Goal: Task Accomplishment & Management: Manage account settings

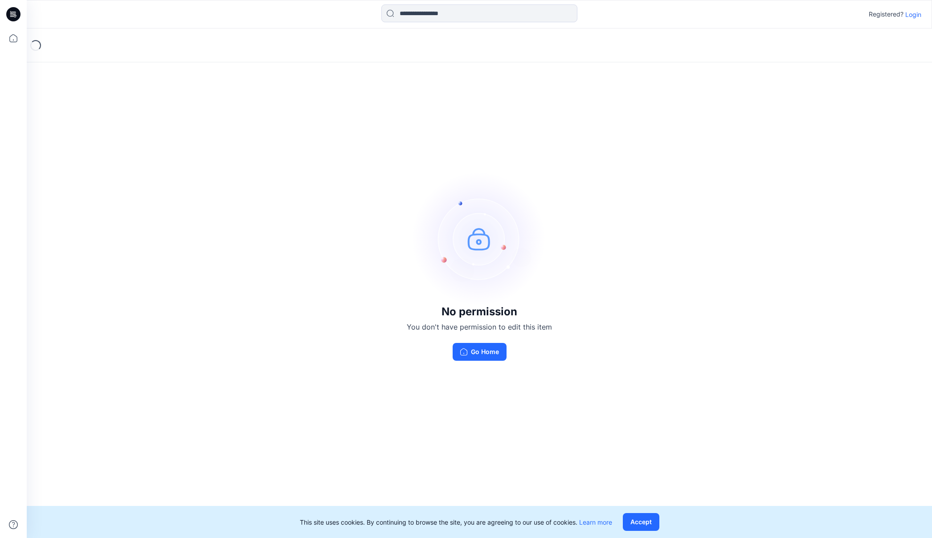
click at [911, 13] on p "Login" at bounding box center [914, 14] width 16 height 9
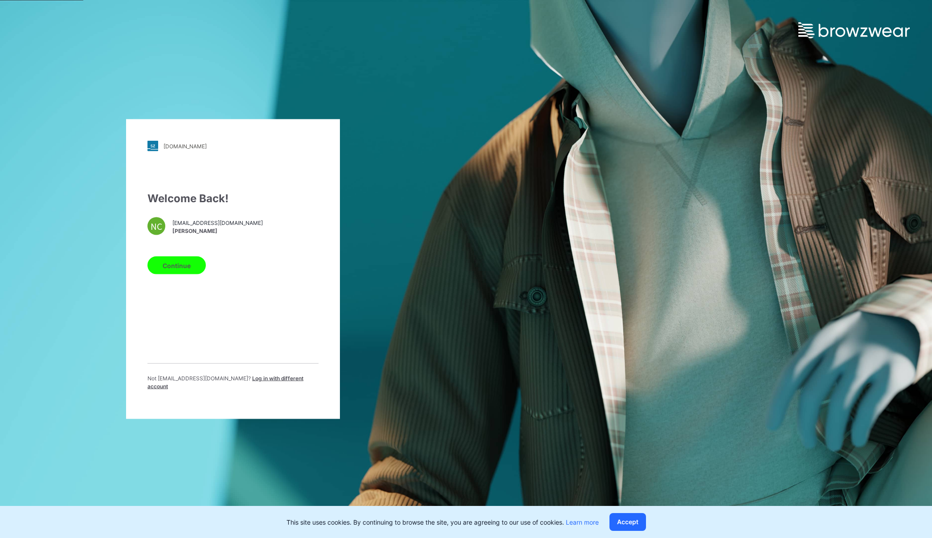
click at [189, 268] on button "Continue" at bounding box center [177, 266] width 58 height 18
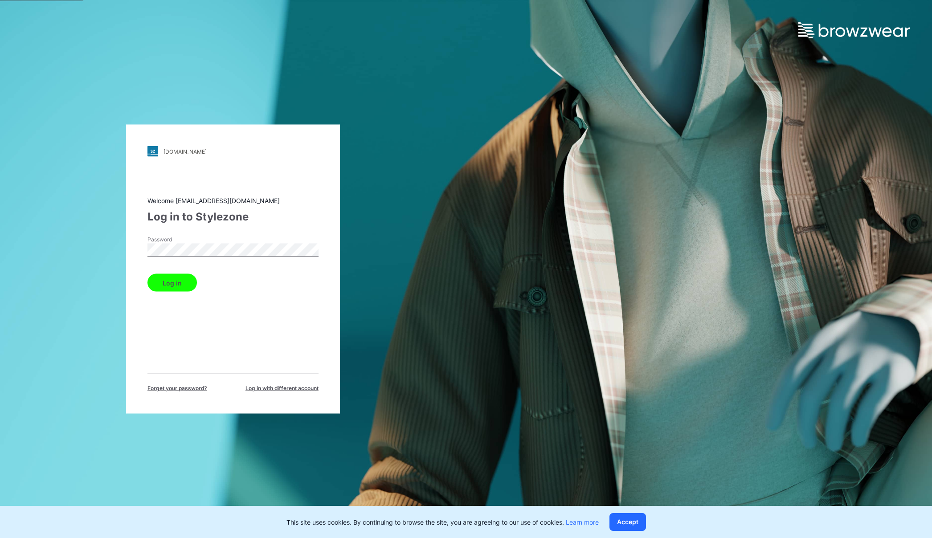
click at [163, 284] on button "Log in" at bounding box center [172, 283] width 49 height 18
